Goal: Task Accomplishment & Management: Manage account settings

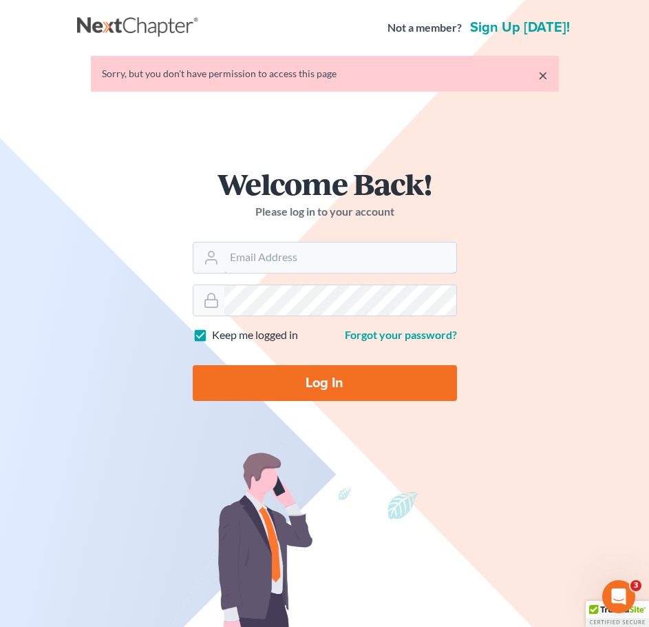
type input "[EMAIL_ADDRESS][DOMAIN_NAME]"
click at [358, 390] on input "Log In" at bounding box center [325, 383] width 264 height 36
type input "Thinking..."
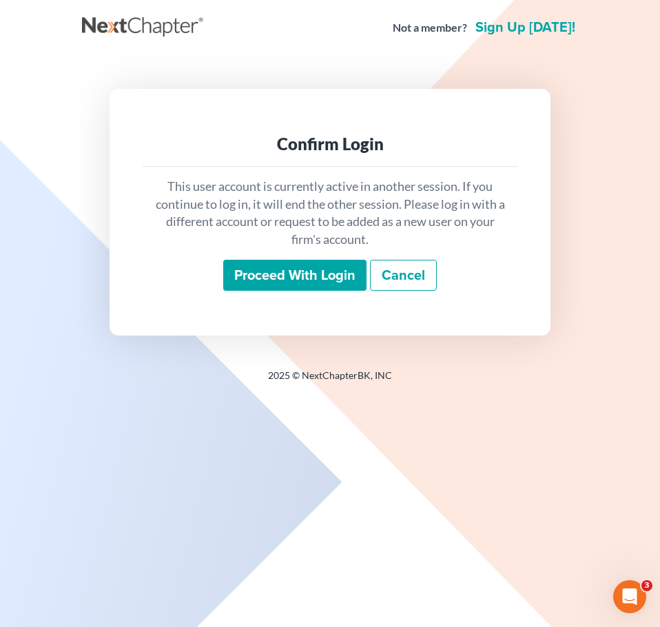
click at [301, 285] on input "Proceed with login" at bounding box center [294, 276] width 143 height 32
